Goal: Find specific page/section: Find specific page/section

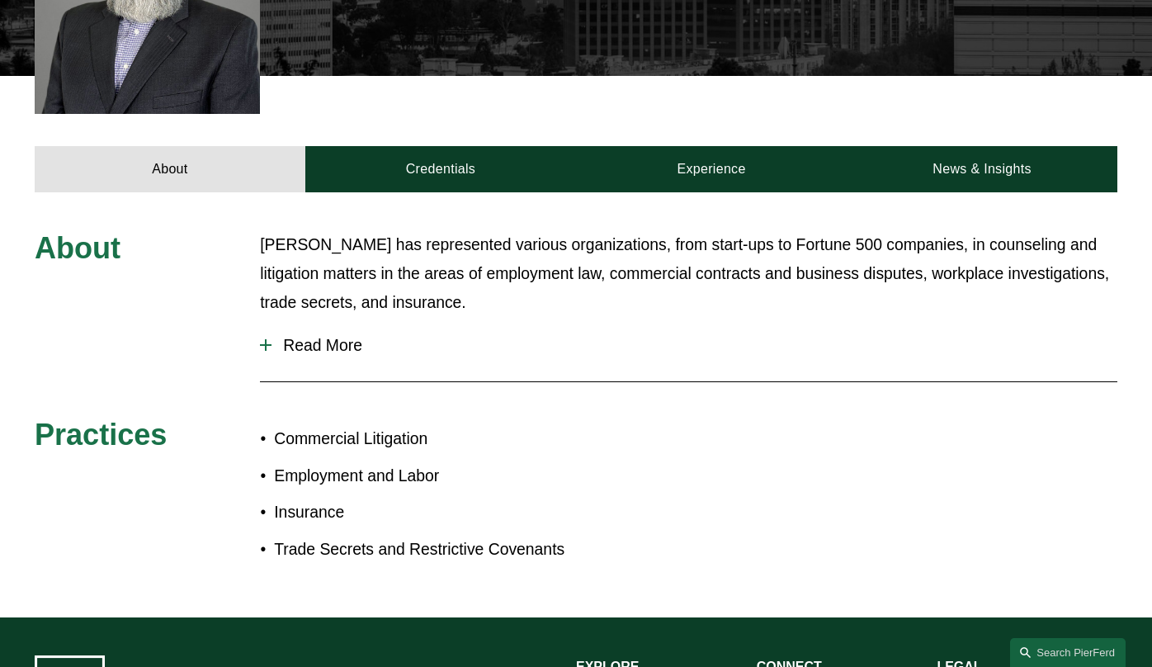
scroll to position [478, 0]
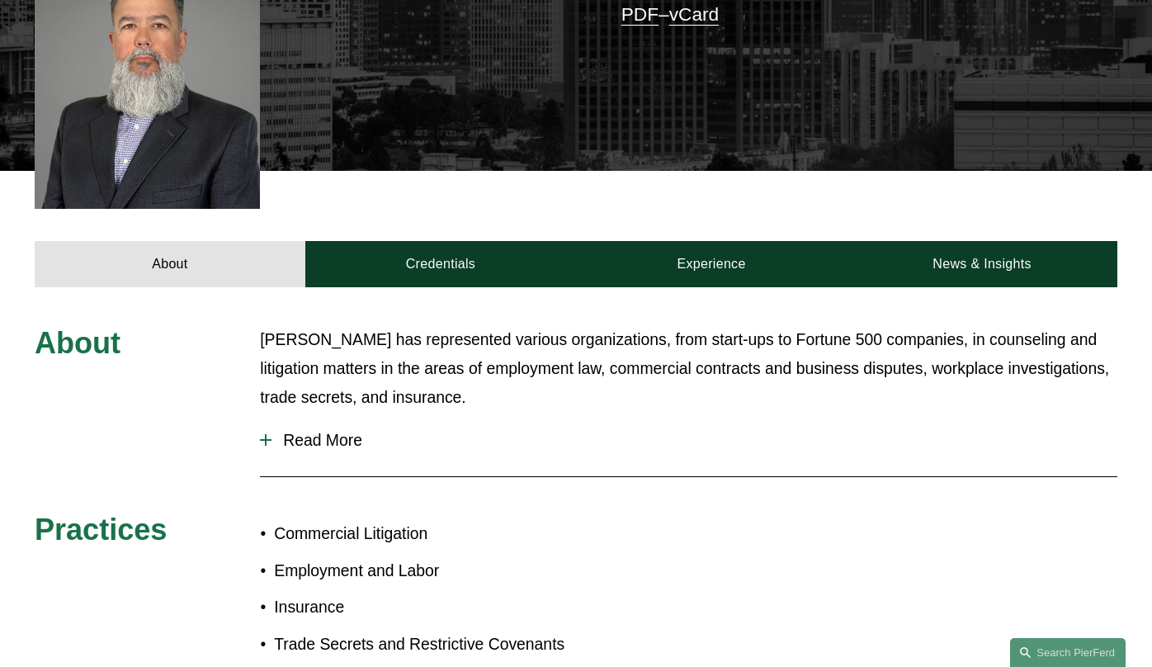
click at [260, 432] on button "Read More" at bounding box center [688, 440] width 857 height 44
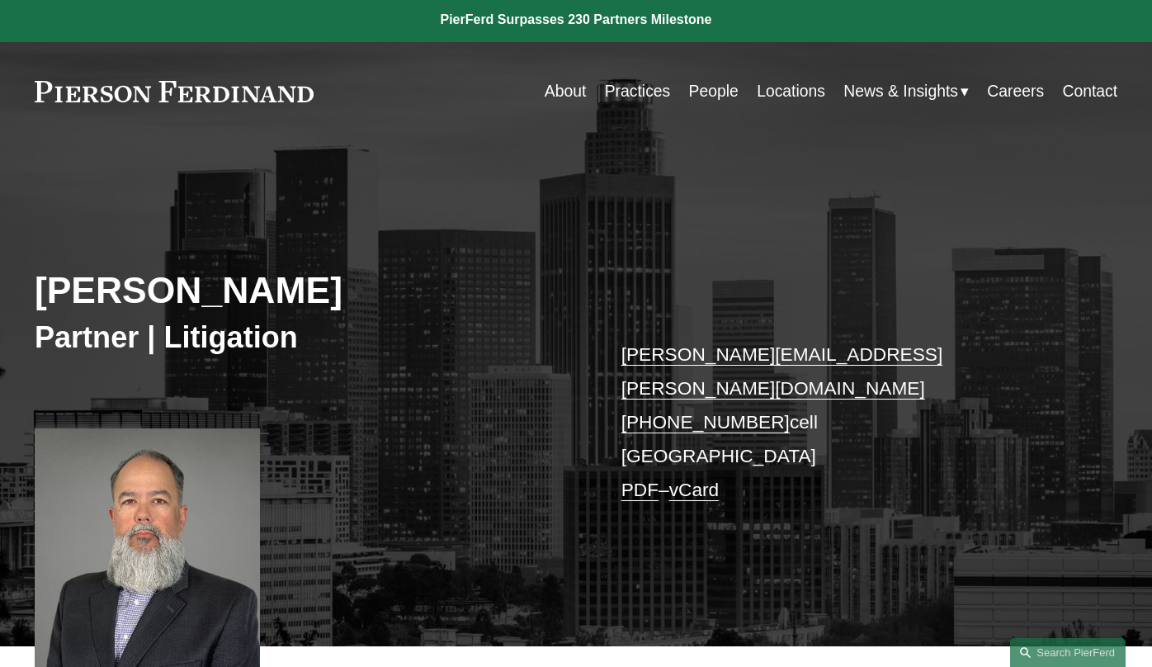
scroll to position [0, 0]
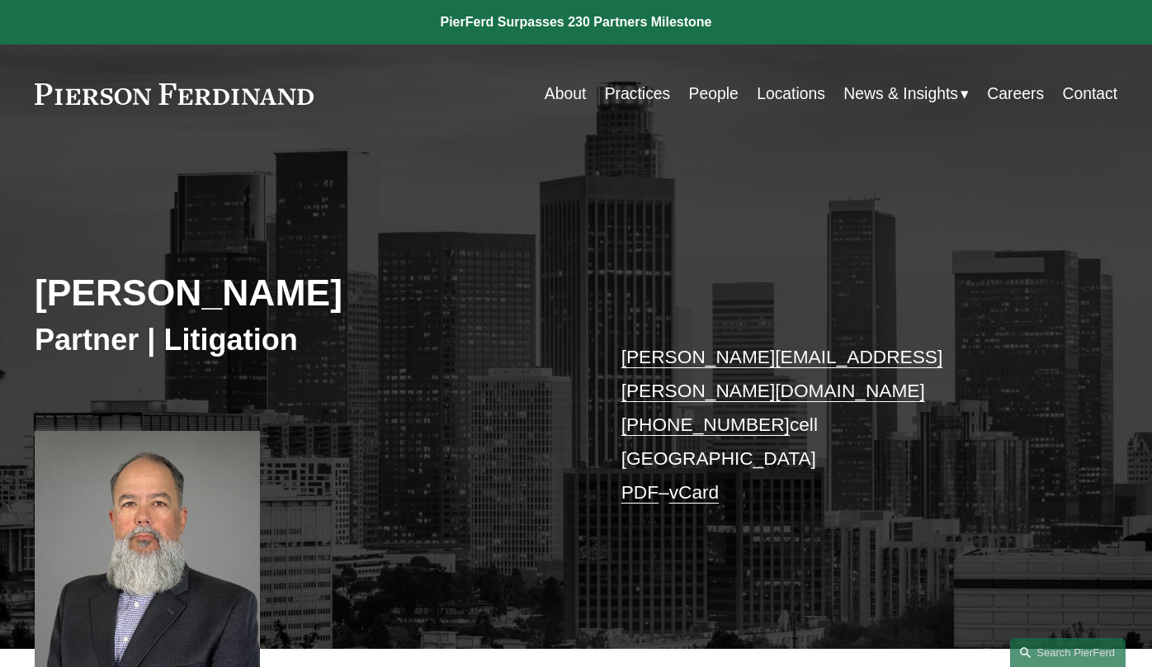
click at [698, 91] on link "People" at bounding box center [714, 94] width 50 height 32
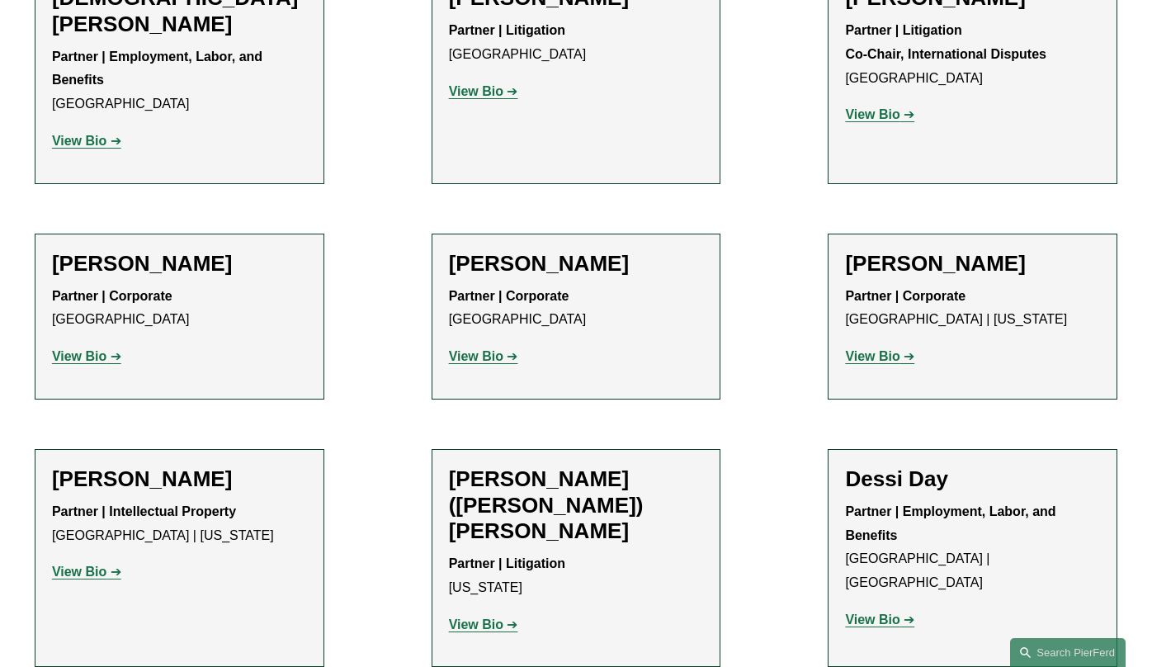
scroll to position [4639, 0]
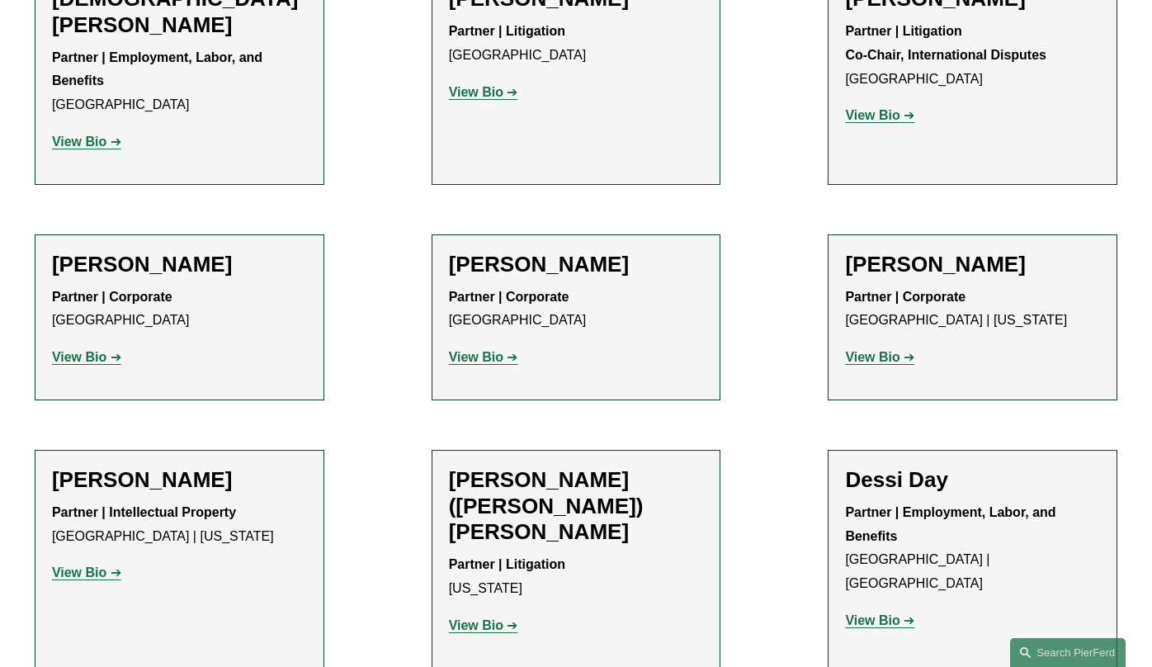
click at [860, 613] on strong "View Bio" at bounding box center [872, 620] width 54 height 14
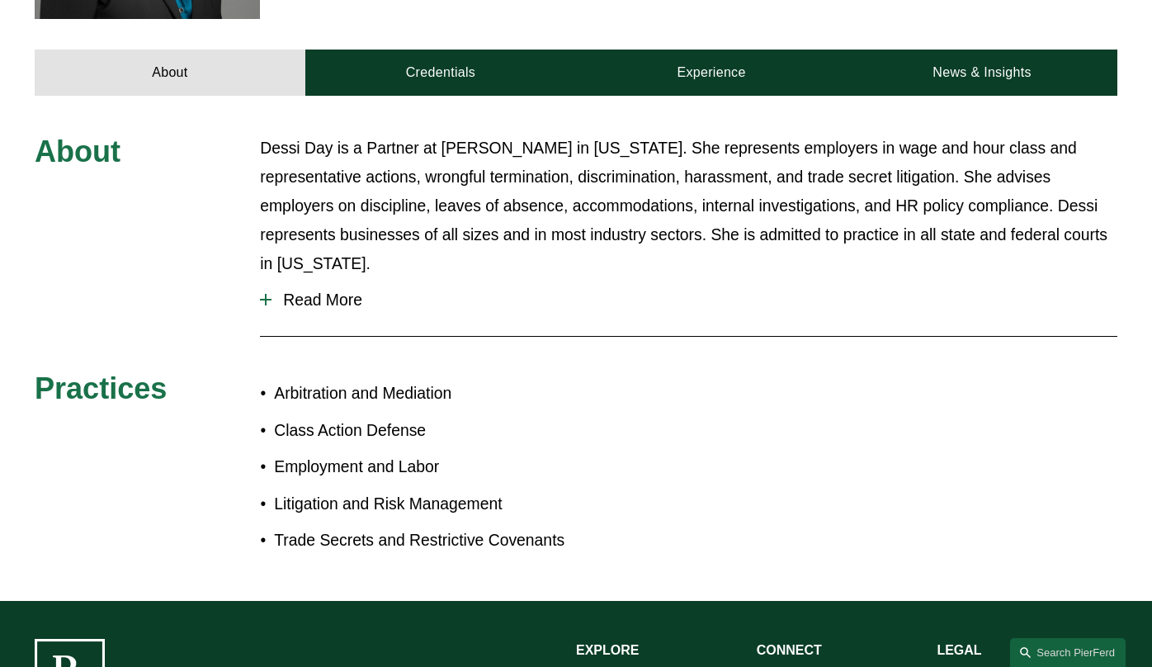
scroll to position [694, 0]
